Goal: Information Seeking & Learning: Find specific fact

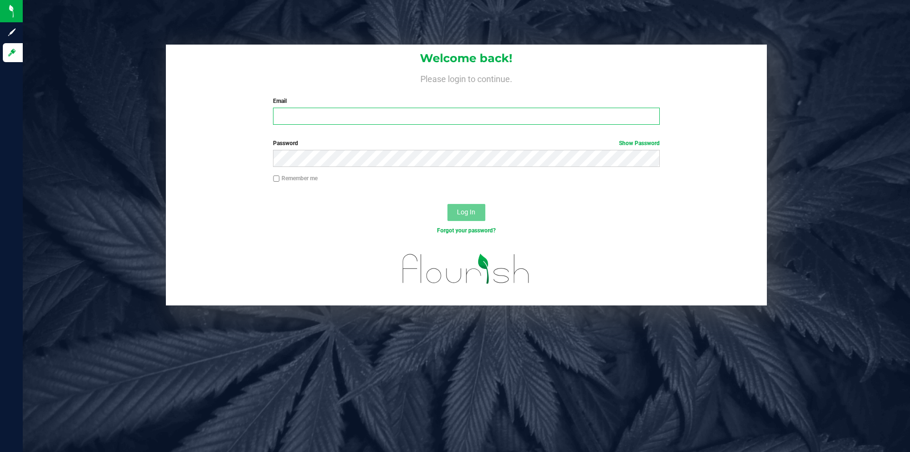
type input "[EMAIL_ADDRESS][DOMAIN_NAME]"
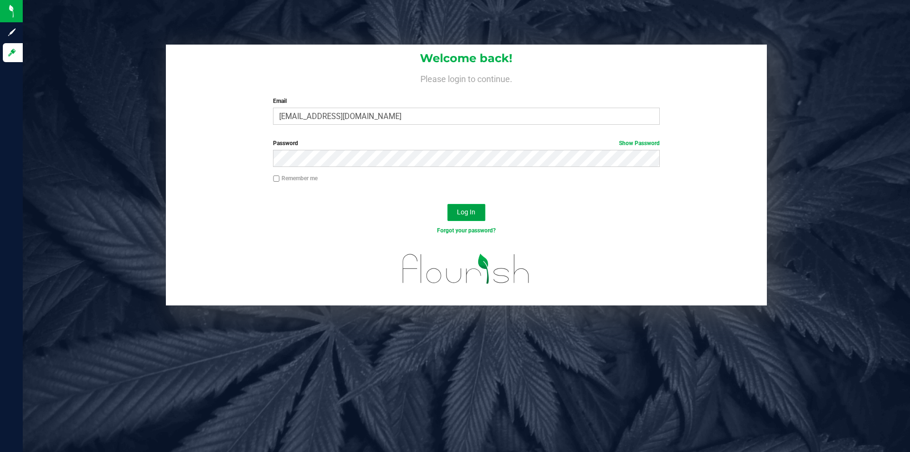
click at [462, 216] on span "Log In" at bounding box center [466, 212] width 18 height 8
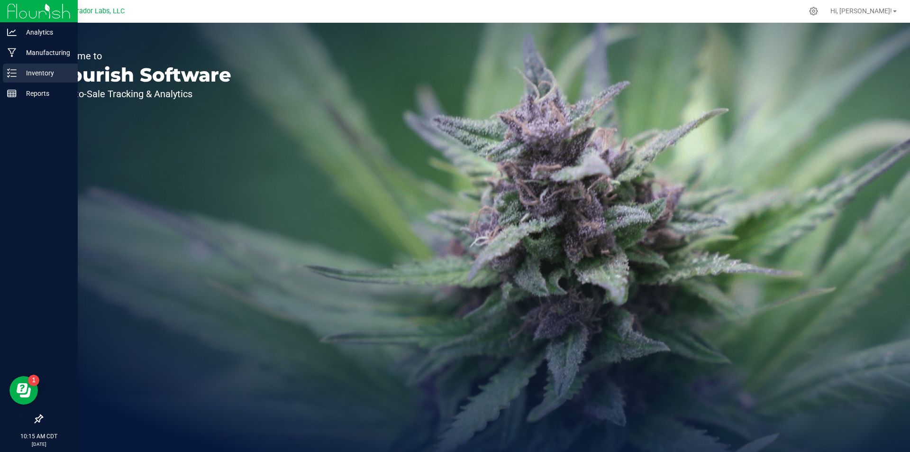
click at [11, 71] on icon at bounding box center [11, 72] width 9 height 9
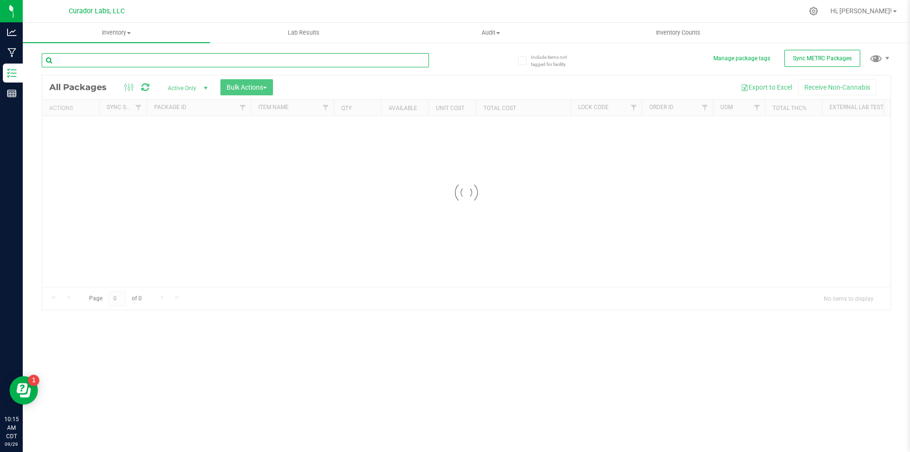
click at [225, 58] on input "text" at bounding box center [235, 60] width 387 height 14
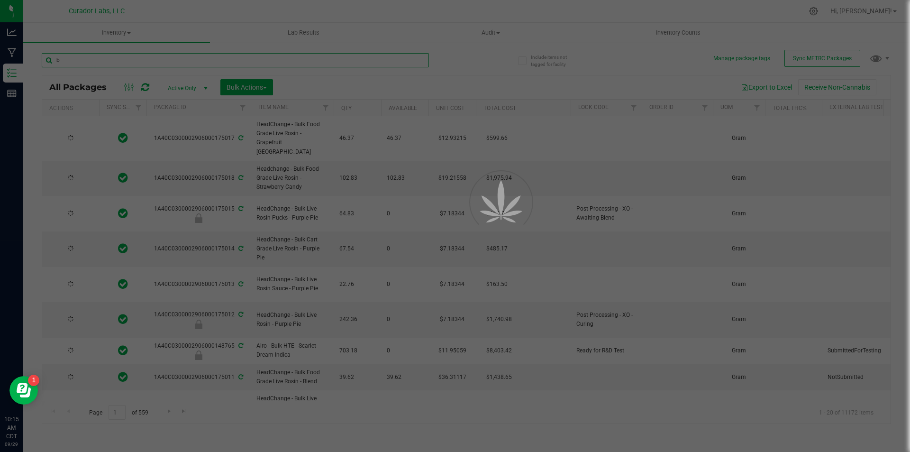
type input "bl"
type input "[DATE]"
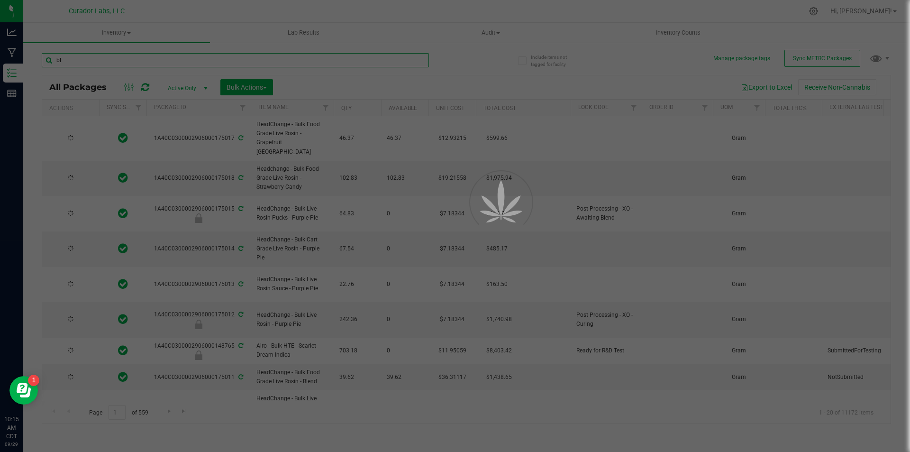
type input "[DATE]"
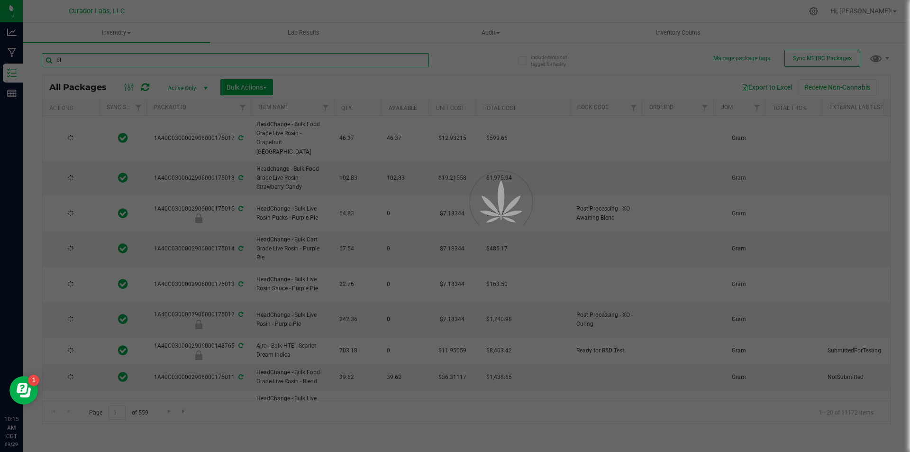
type input "[DATE]"
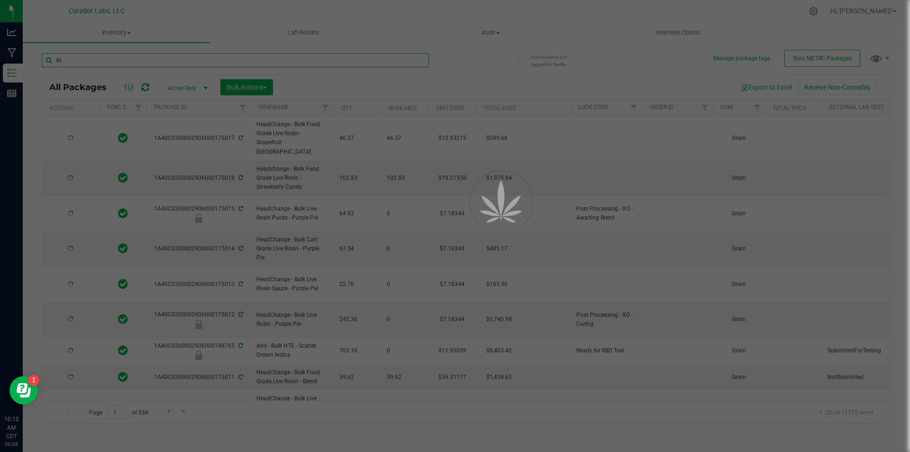
type input "[DATE]"
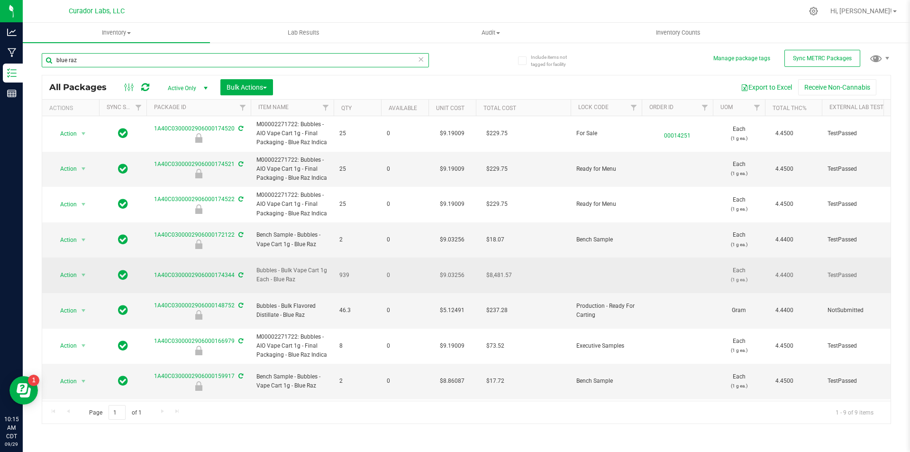
type input "blue raz"
drag, startPoint x: 293, startPoint y: 265, endPoint x: 255, endPoint y: 258, distance: 38.9
click at [255, 258] on td "Bubbles - Bulk Vape Cart 1g Each - Blue Raz" at bounding box center [292, 275] width 83 height 36
copy span "Bubbles - Bulk Vape Cart 1g Each - Blue Raz"
